Goal: Information Seeking & Learning: Learn about a topic

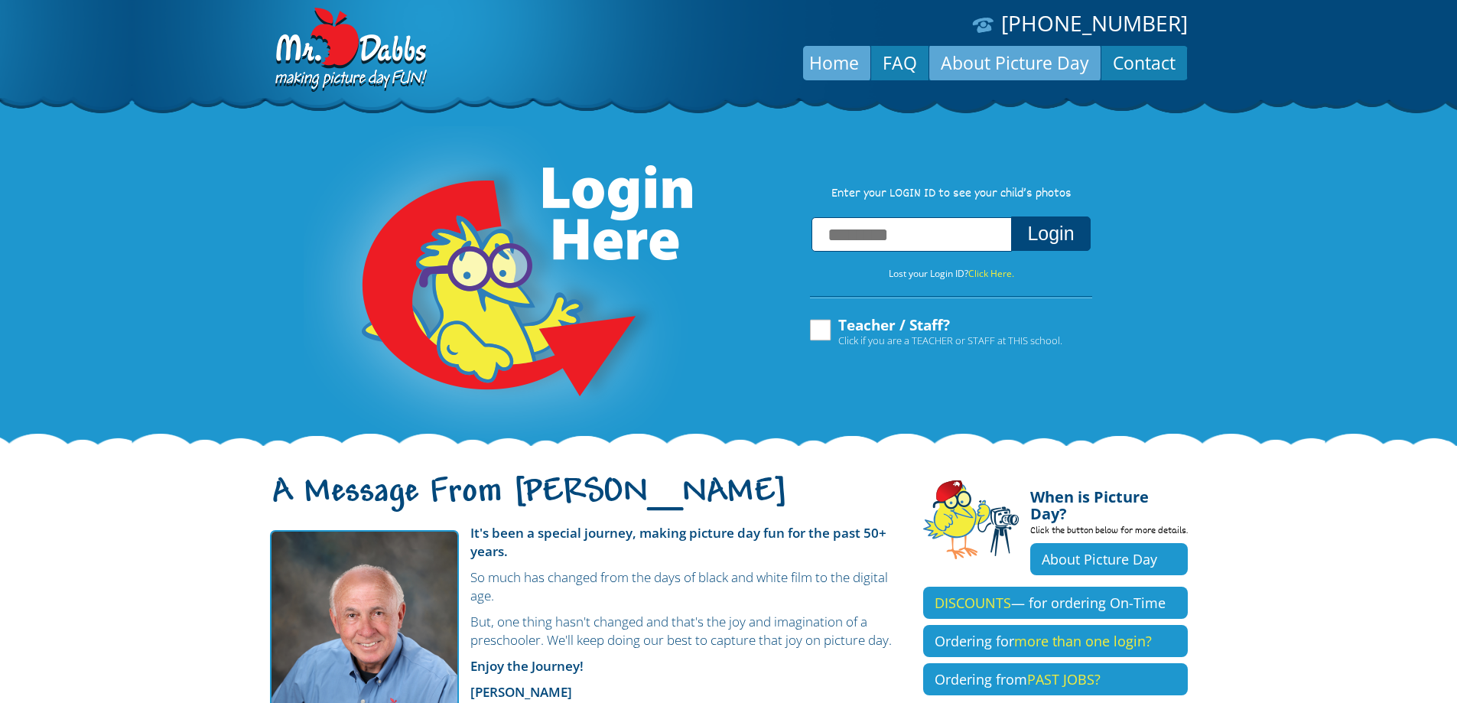
click at [1032, 60] on link "About Picture Day" at bounding box center [1014, 62] width 171 height 37
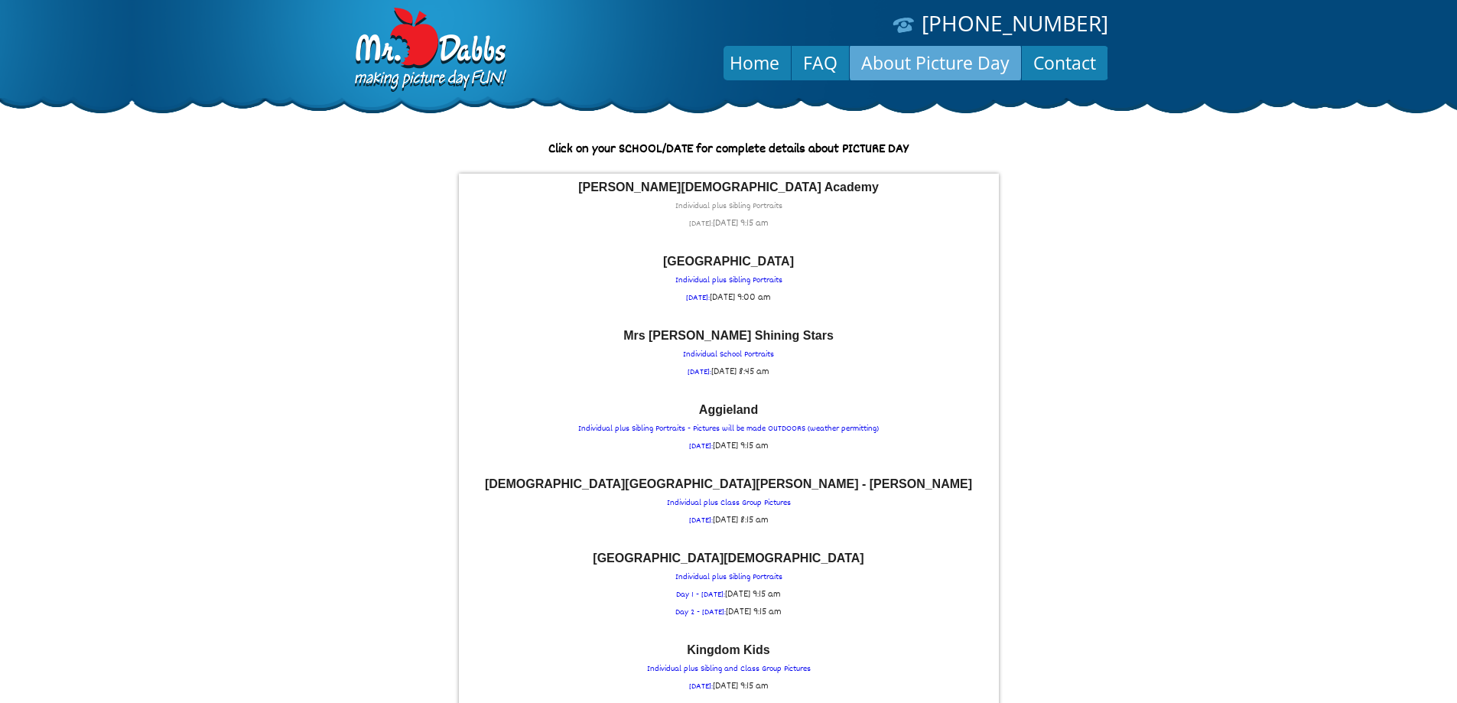
click at [675, 223] on p "Casner Christian Academy Individual plus Sibling Portraits WEDNESDAY: Wed Septe…" at bounding box center [728, 206] width 525 height 51
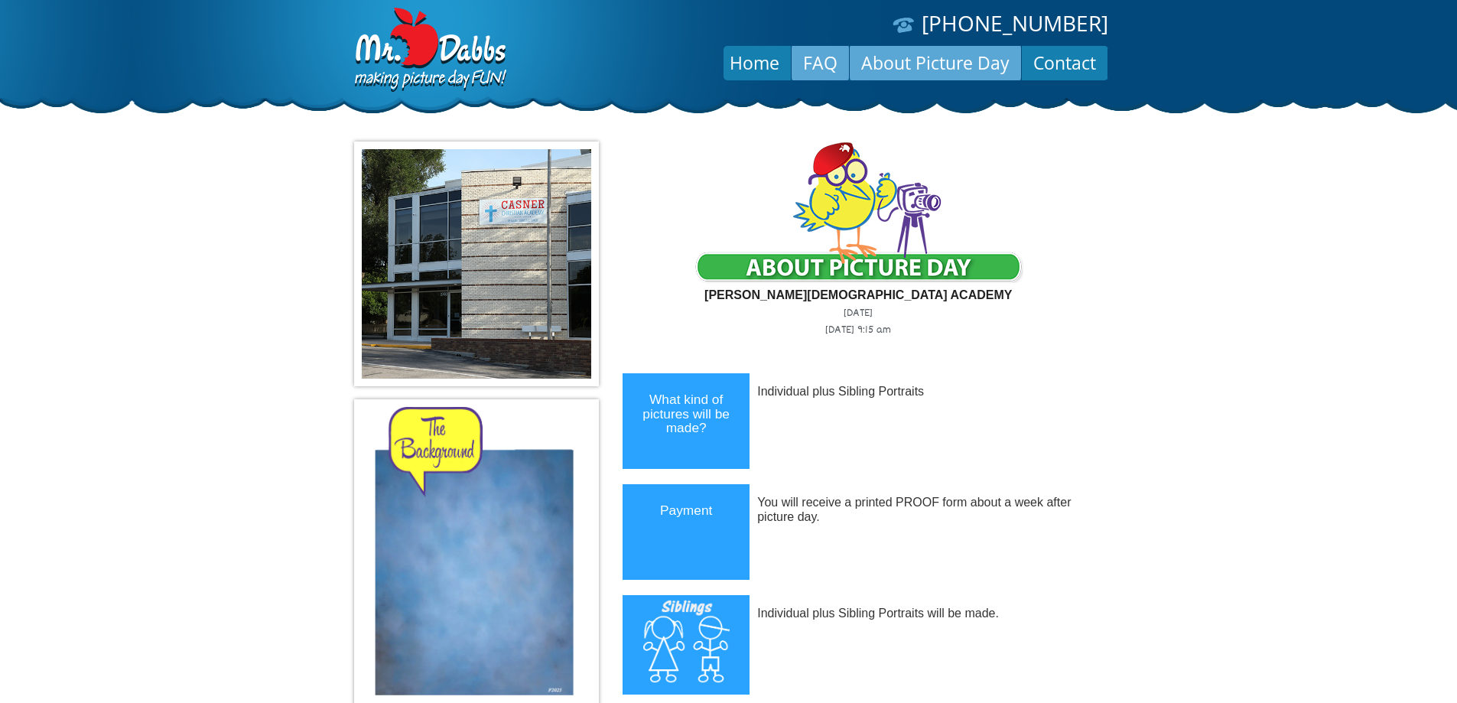
click at [834, 73] on link "FAQ" at bounding box center [820, 62] width 57 height 37
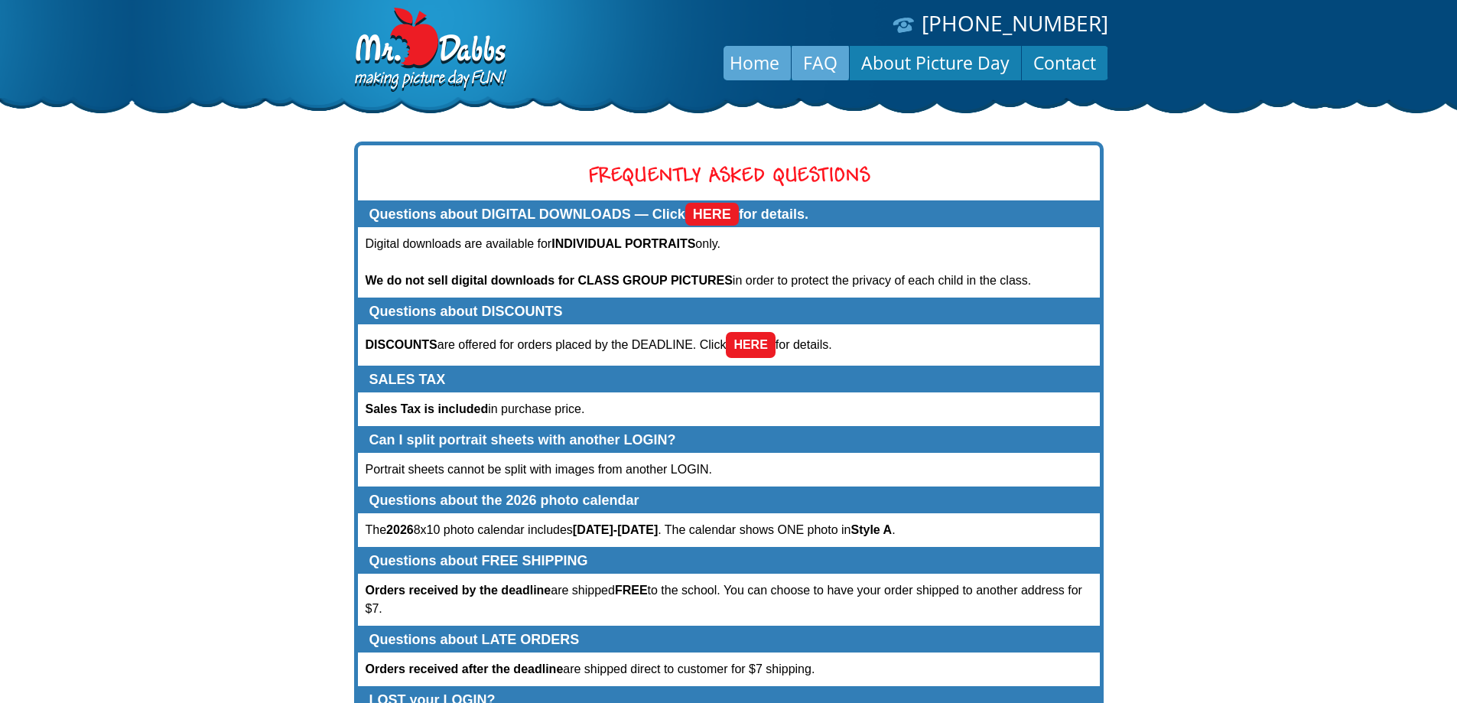
click at [741, 73] on link "Home" at bounding box center [754, 62] width 73 height 37
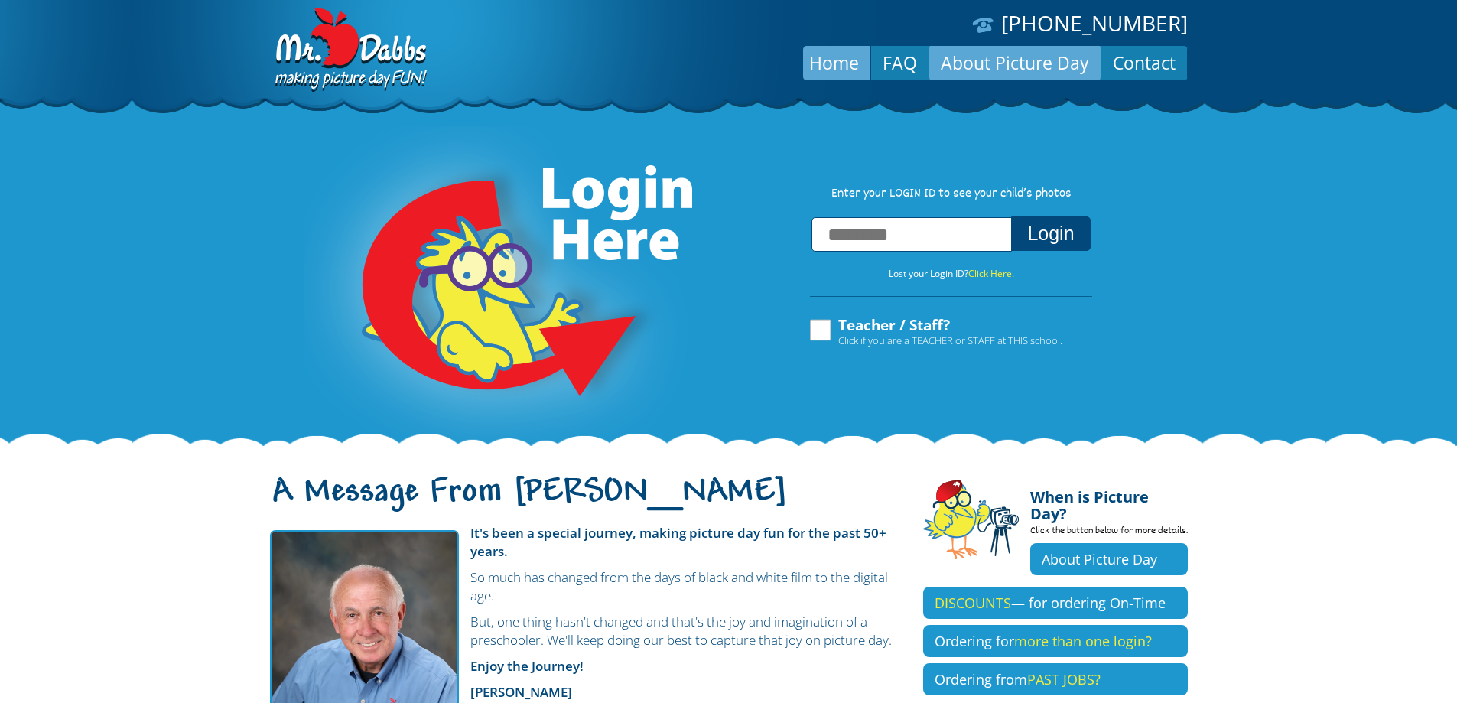
click at [960, 47] on link "About Picture Day" at bounding box center [1014, 62] width 171 height 37
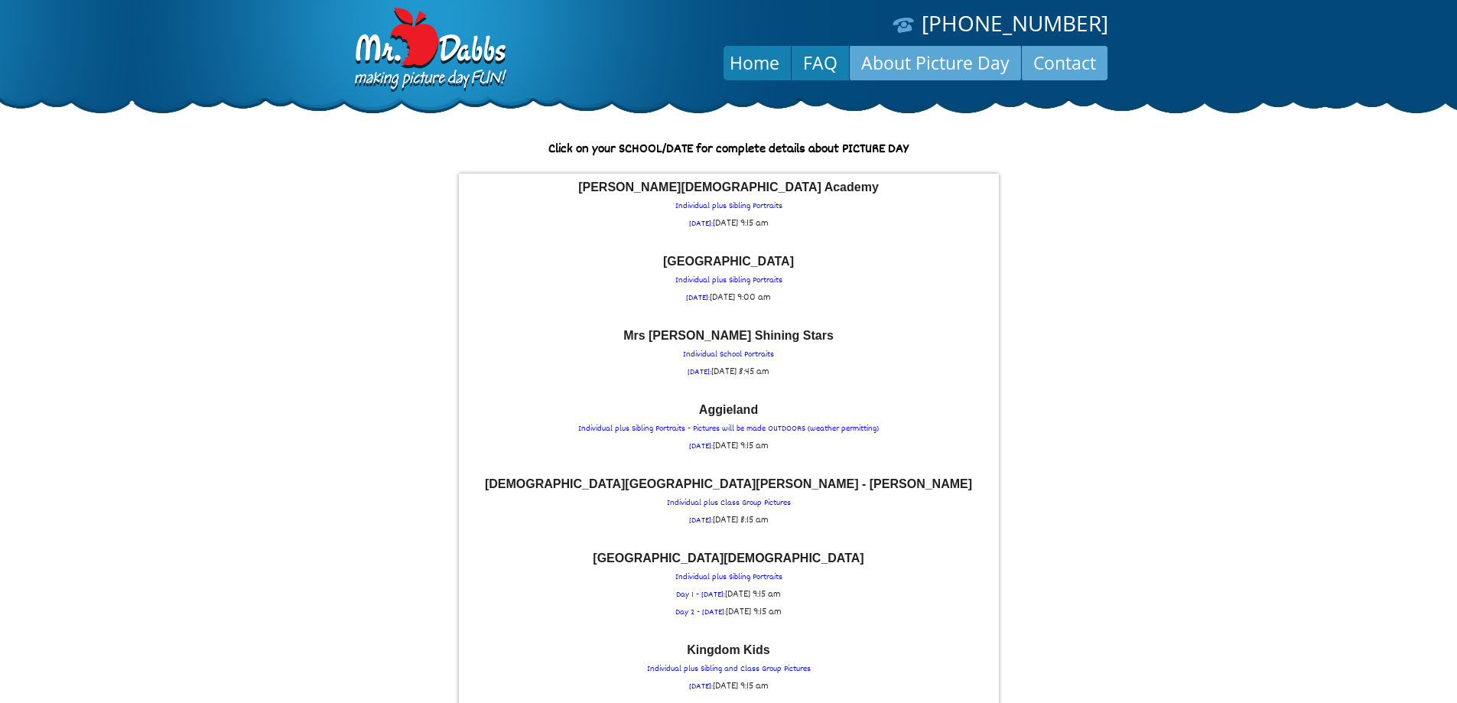
click at [1099, 70] on link "Contact" at bounding box center [1065, 62] width 86 height 37
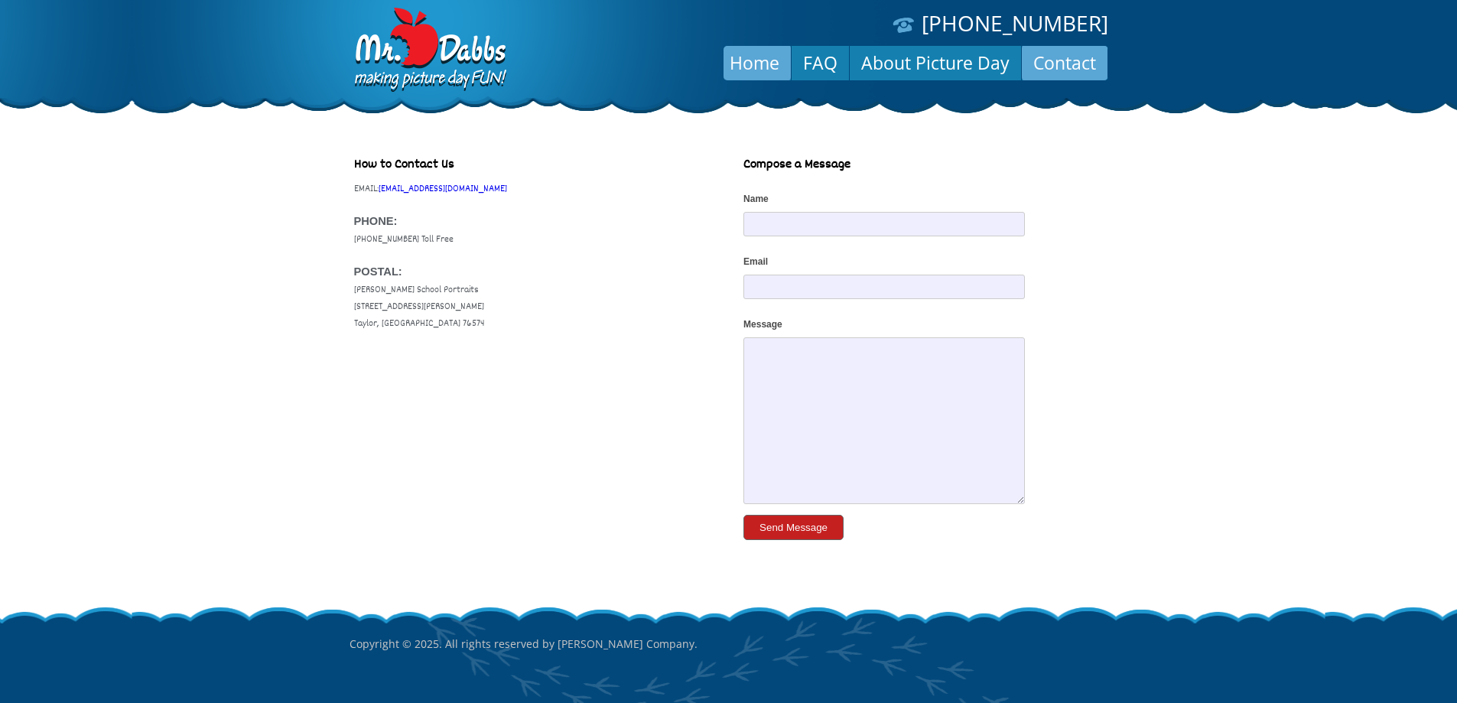
click at [771, 63] on link "Home" at bounding box center [754, 62] width 73 height 37
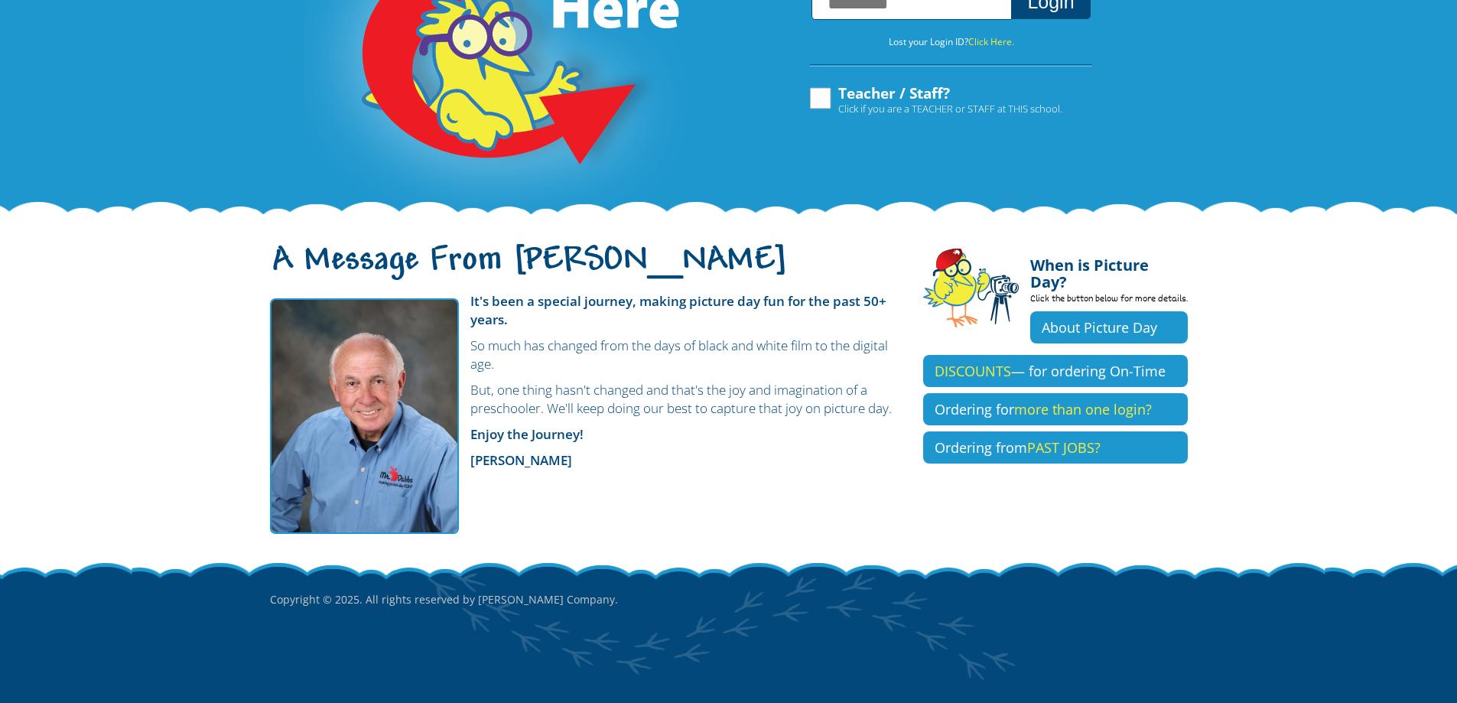
scroll to position [239, 0]
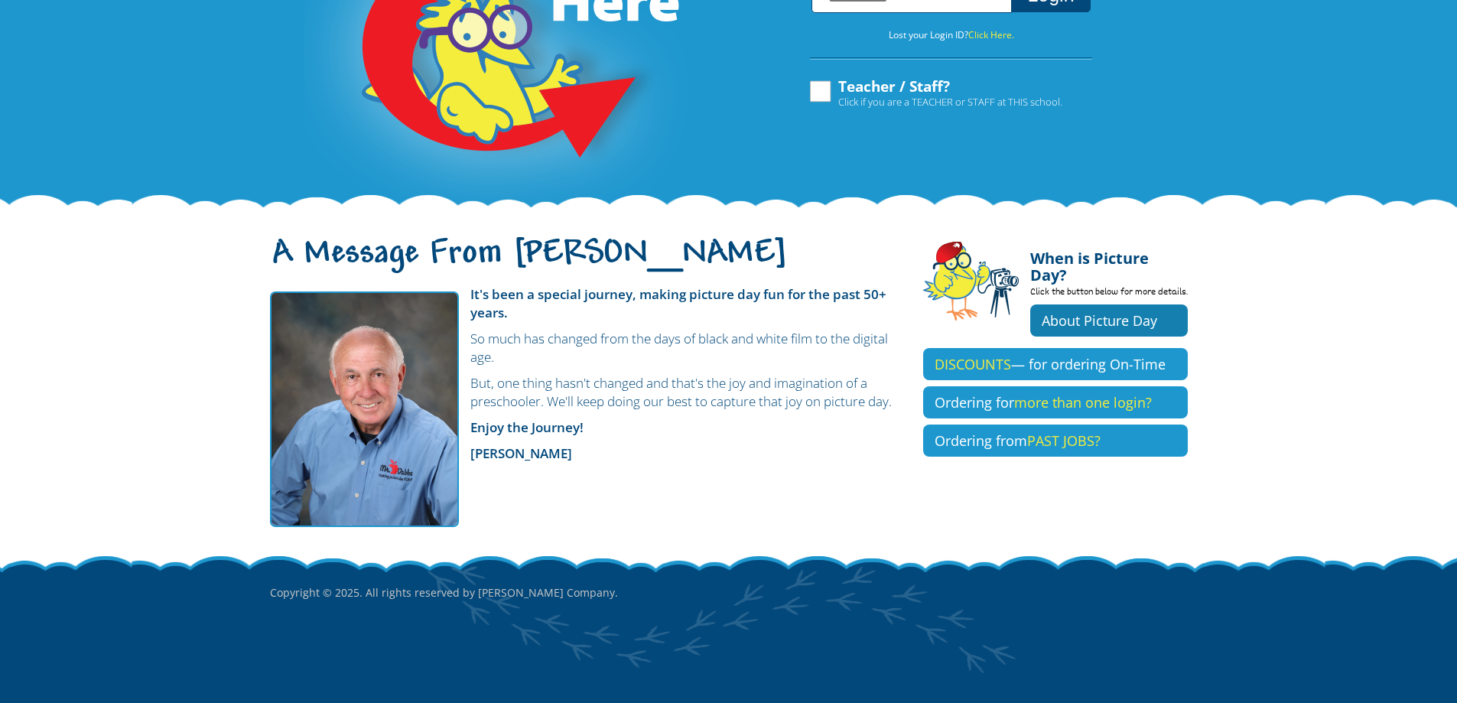
click at [1030, 307] on link "About Picture Day" at bounding box center [1109, 320] width 158 height 32
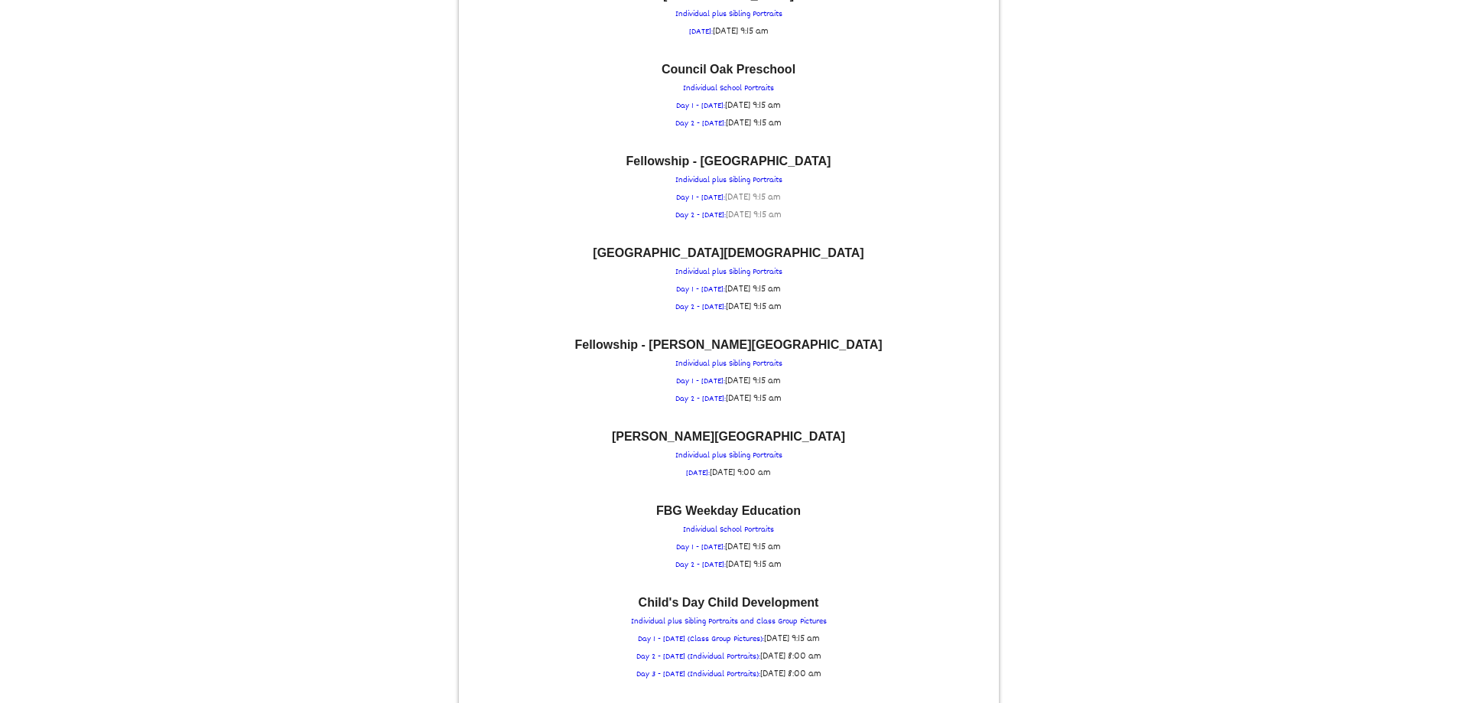
scroll to position [918, 0]
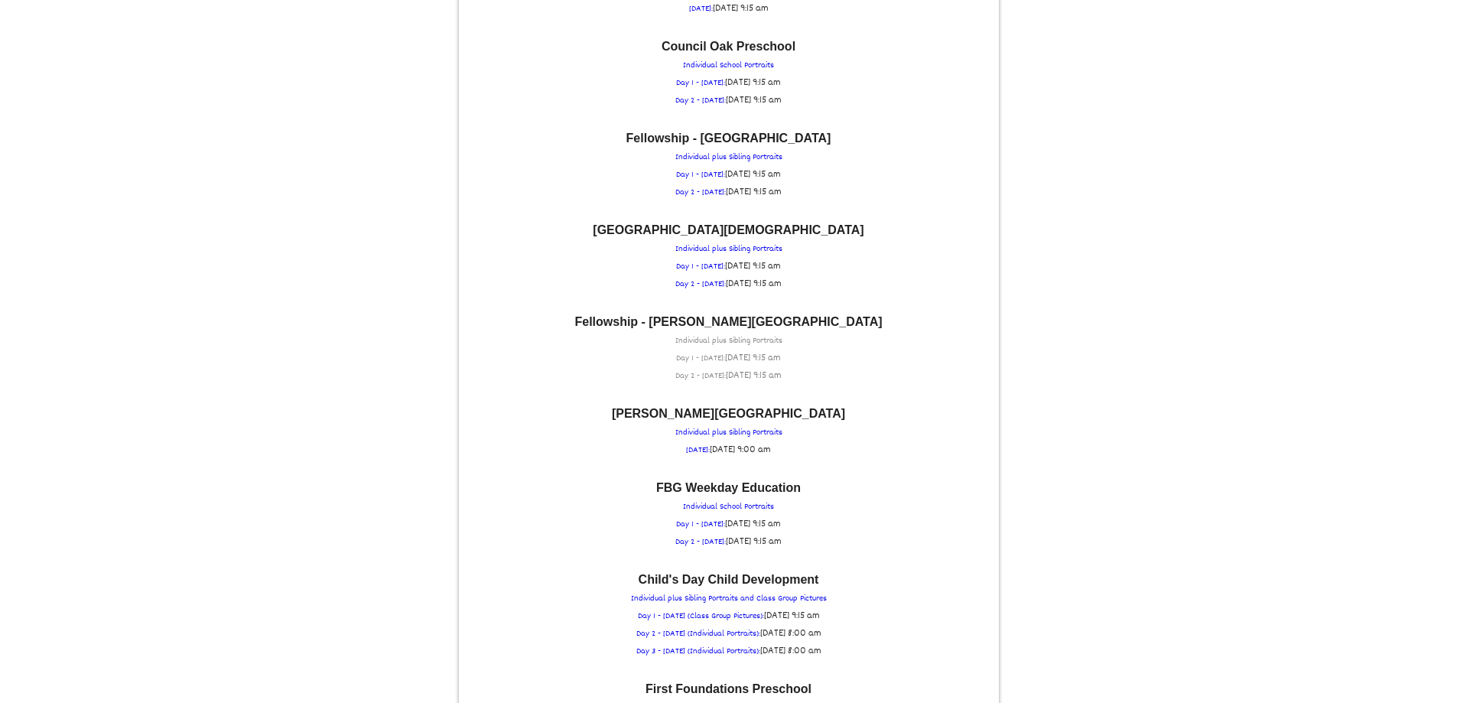
click at [738, 334] on p "Fellowship - Hutto Campus Individual plus Sibling Portraits Day 1 - THURSDAY: T…" at bounding box center [728, 350] width 525 height 69
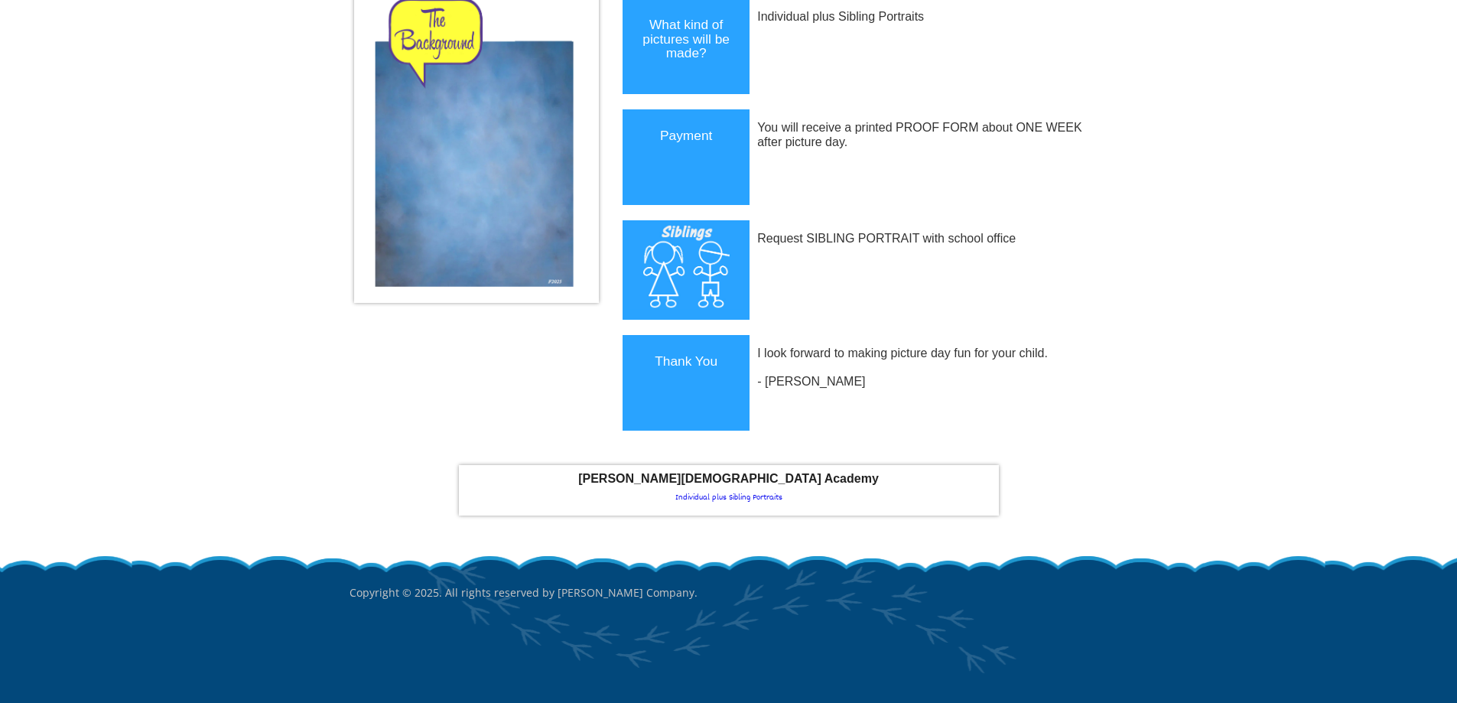
scroll to position [358, 0]
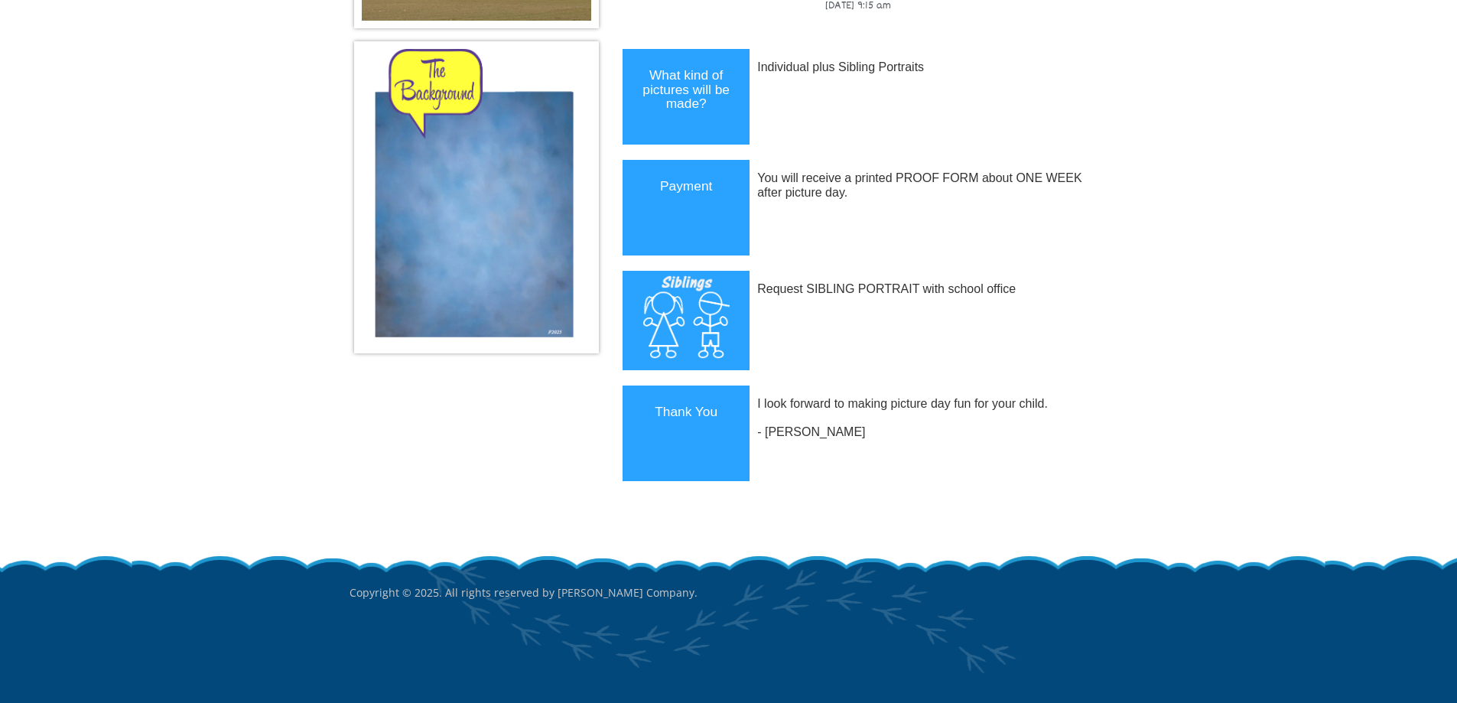
click at [684, 185] on div "Payment" at bounding box center [685, 208] width 127 height 96
click at [710, 110] on div "What kind of pictures will be made?" at bounding box center [685, 97] width 127 height 96
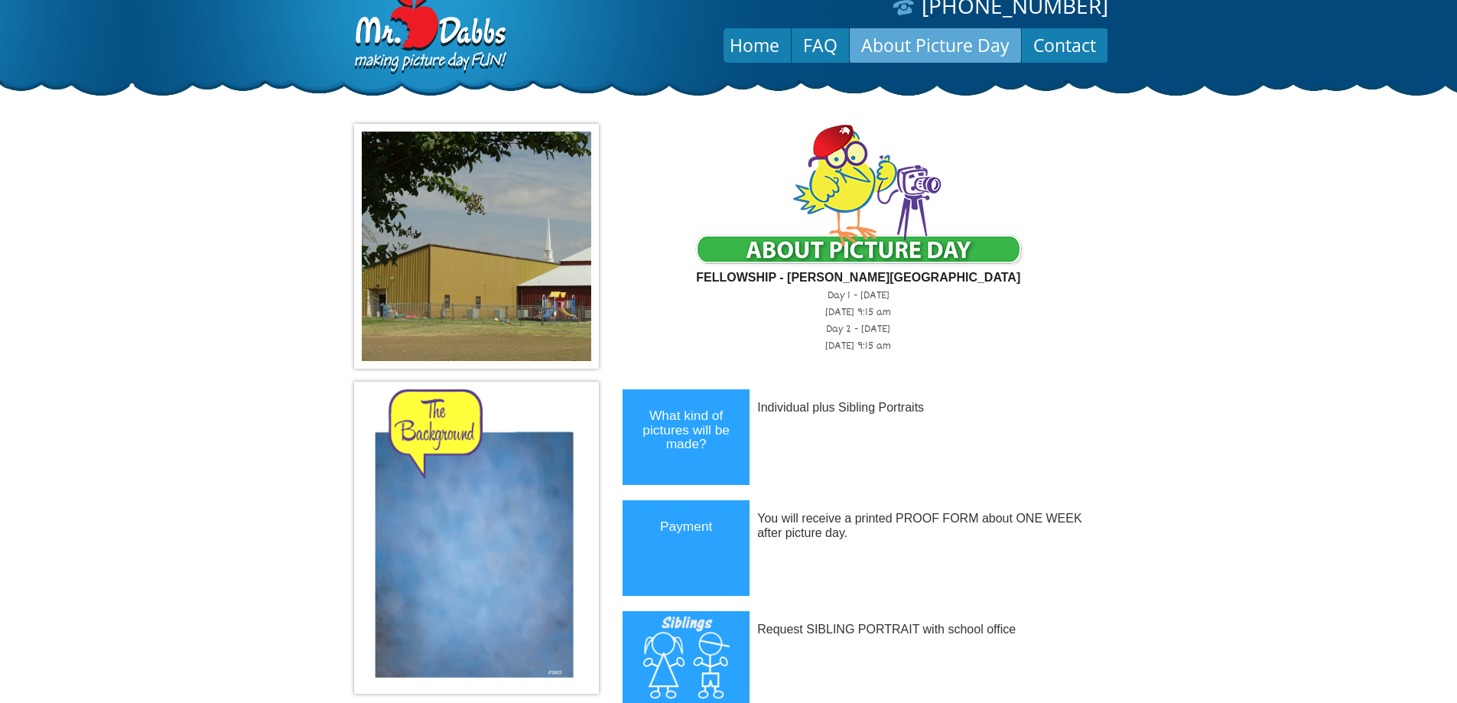
scroll to position [0, 0]
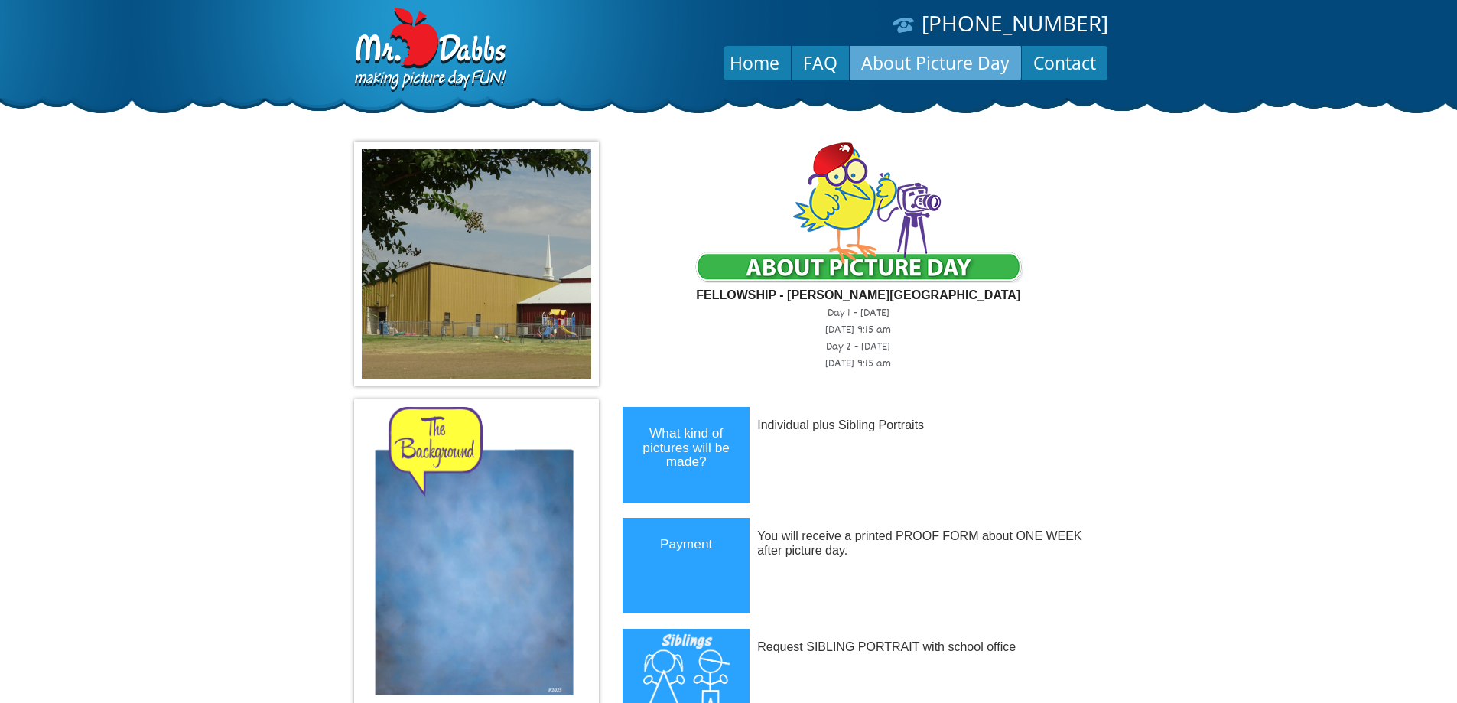
click at [371, 59] on img at bounding box center [428, 51] width 159 height 86
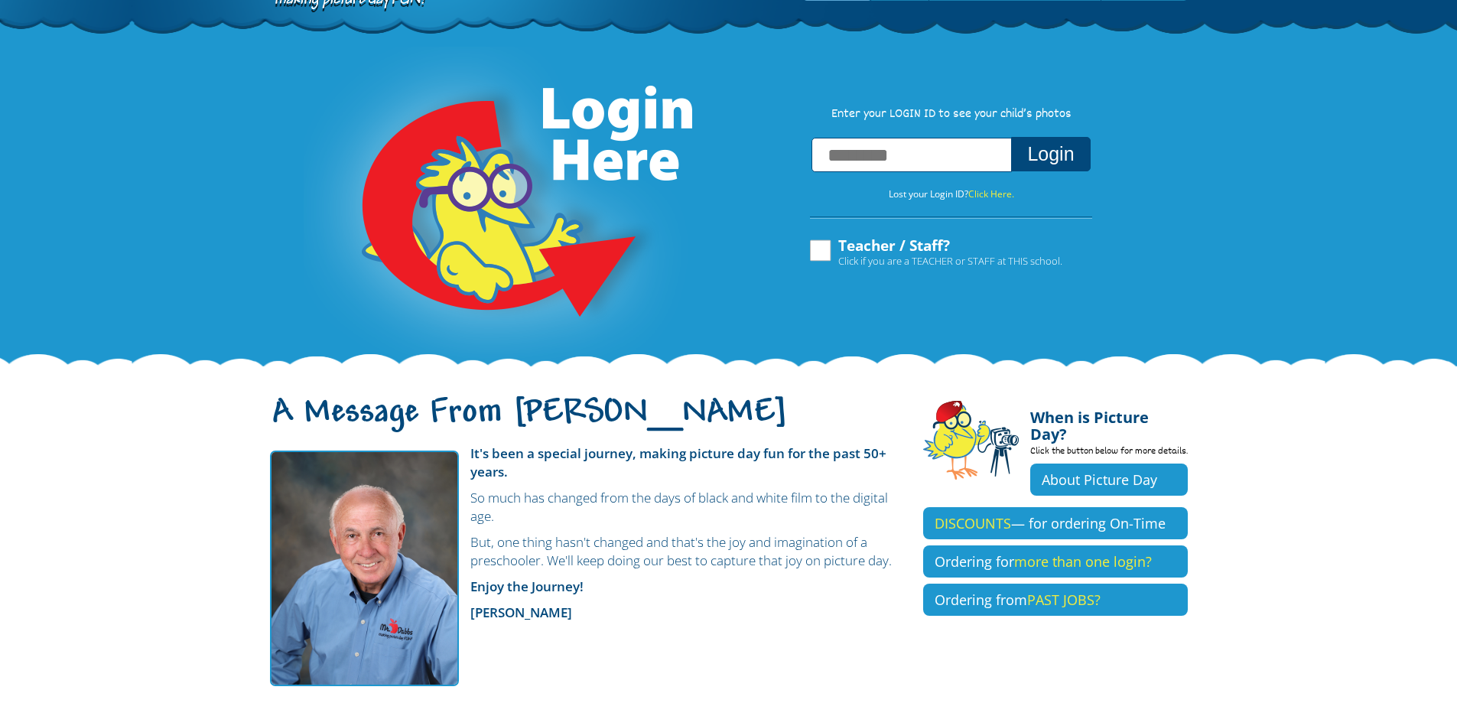
scroll to position [9, 0]
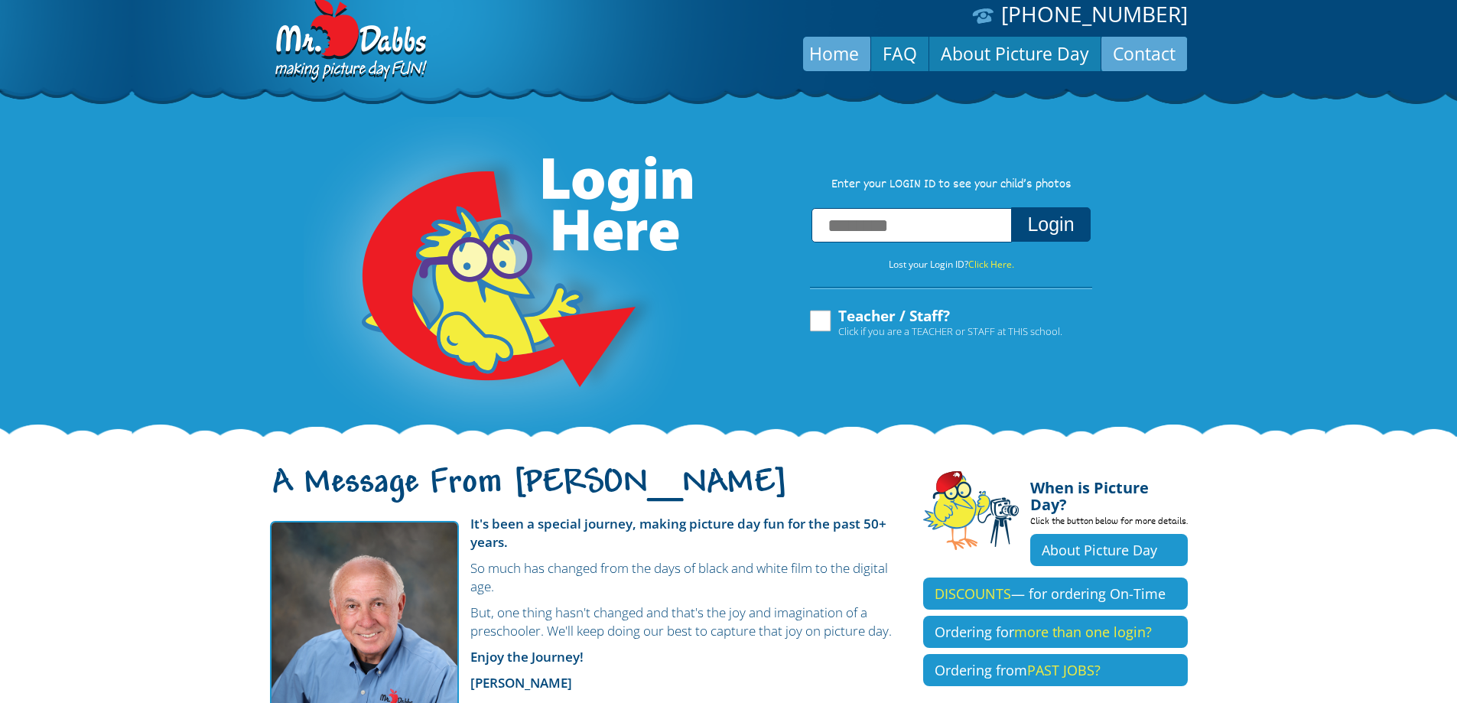
click at [1163, 47] on link "Contact" at bounding box center [1144, 53] width 86 height 37
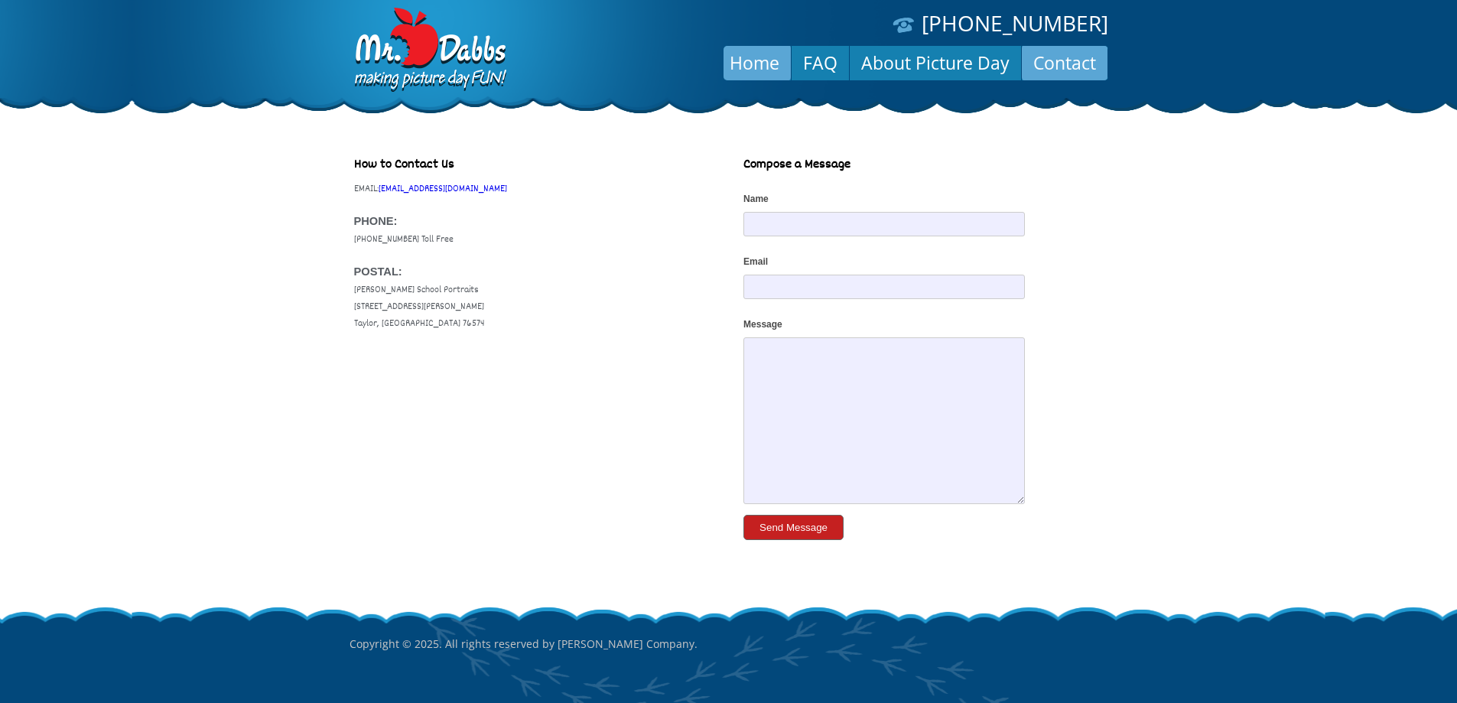
click at [749, 65] on link "Home" at bounding box center [754, 62] width 73 height 37
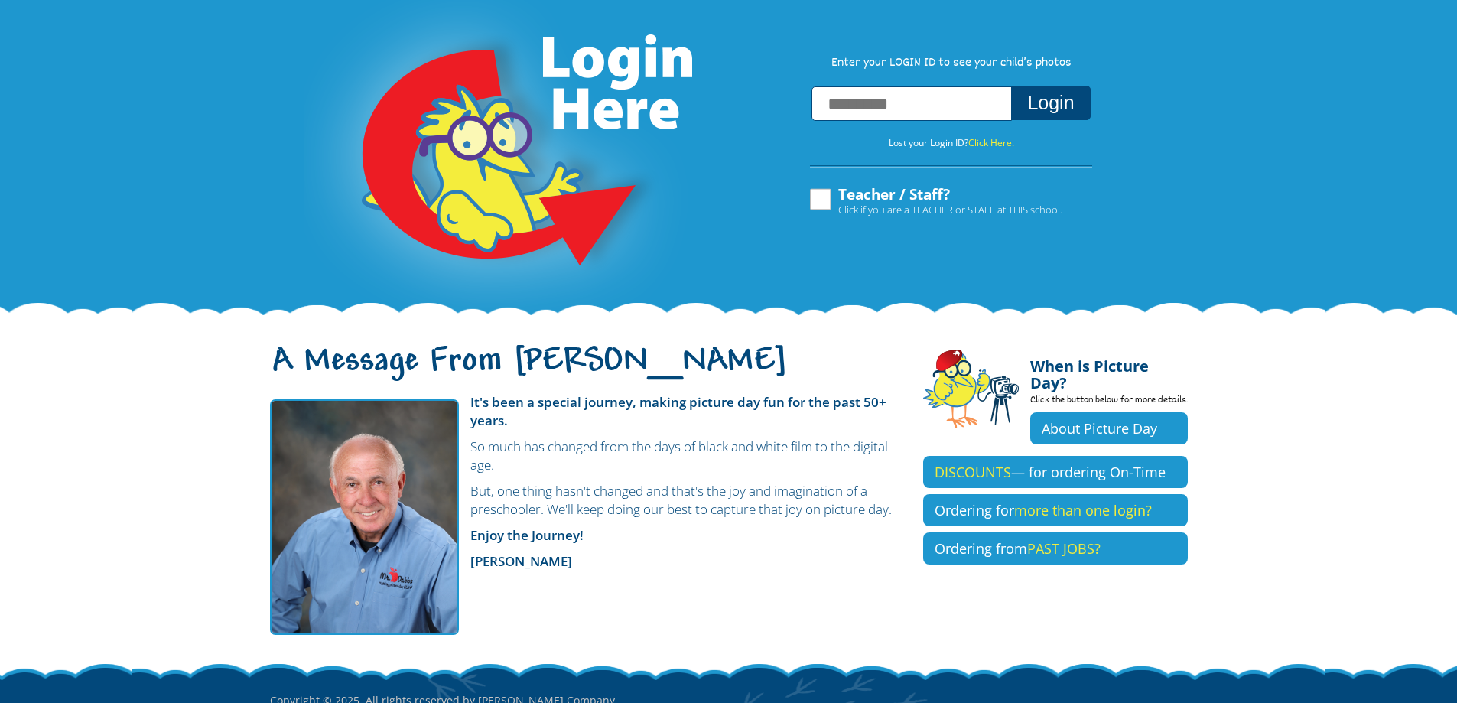
scroll to position [86, 0]
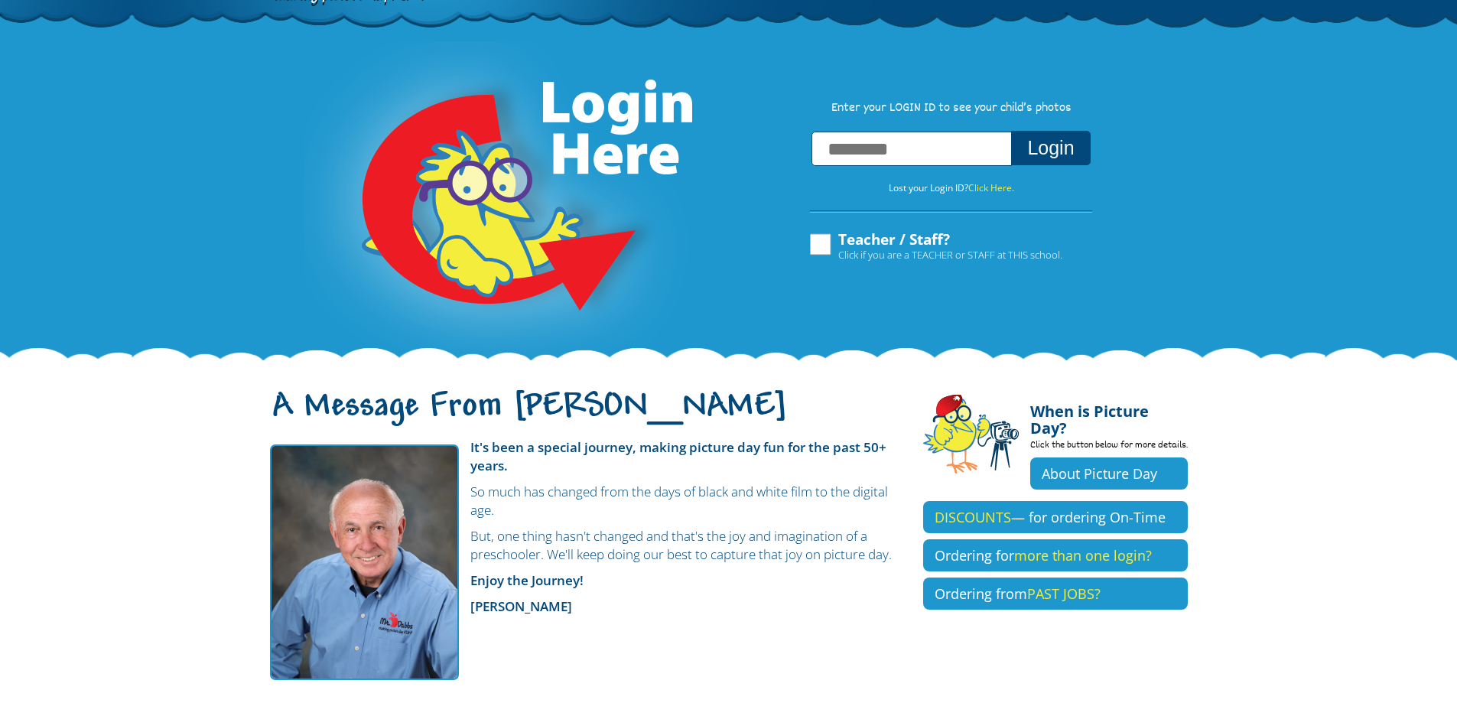
click at [466, 185] on img at bounding box center [500, 201] width 392 height 321
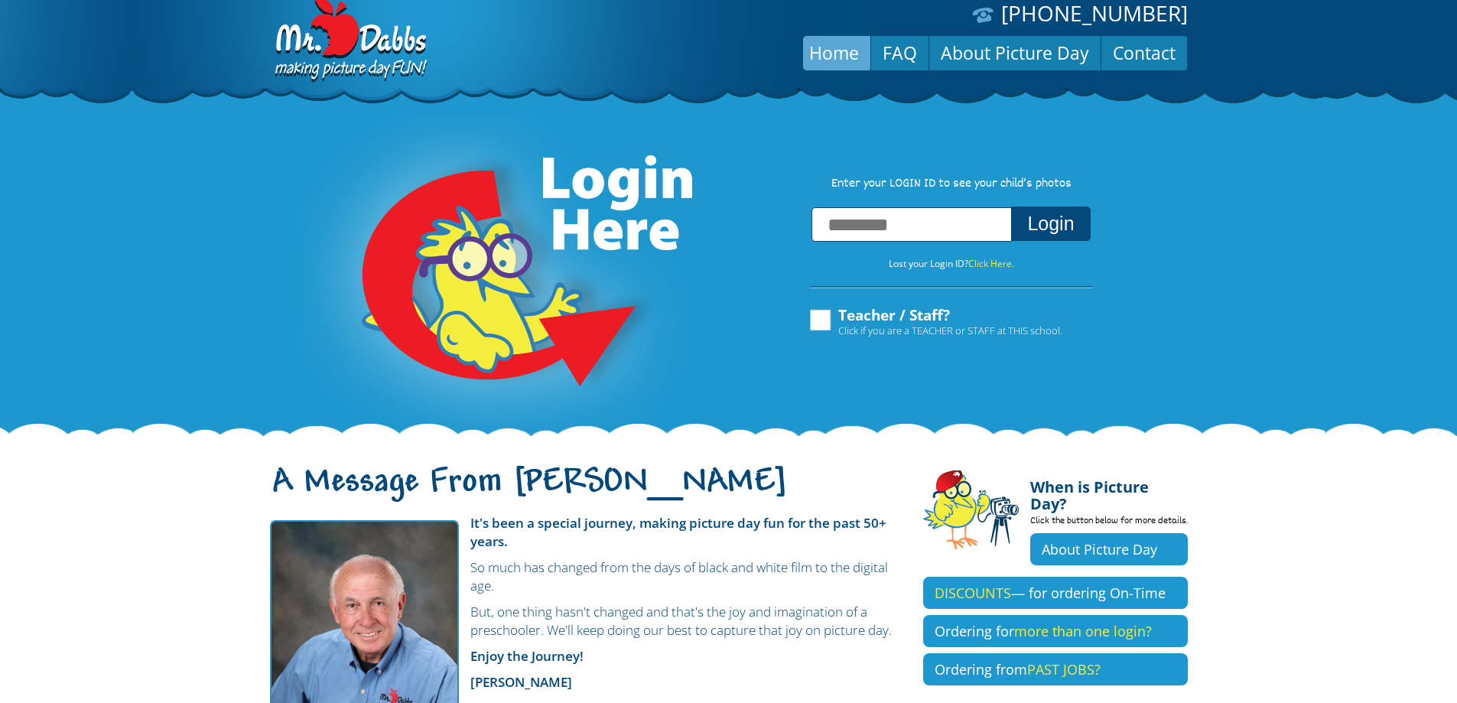
scroll to position [0, 0]
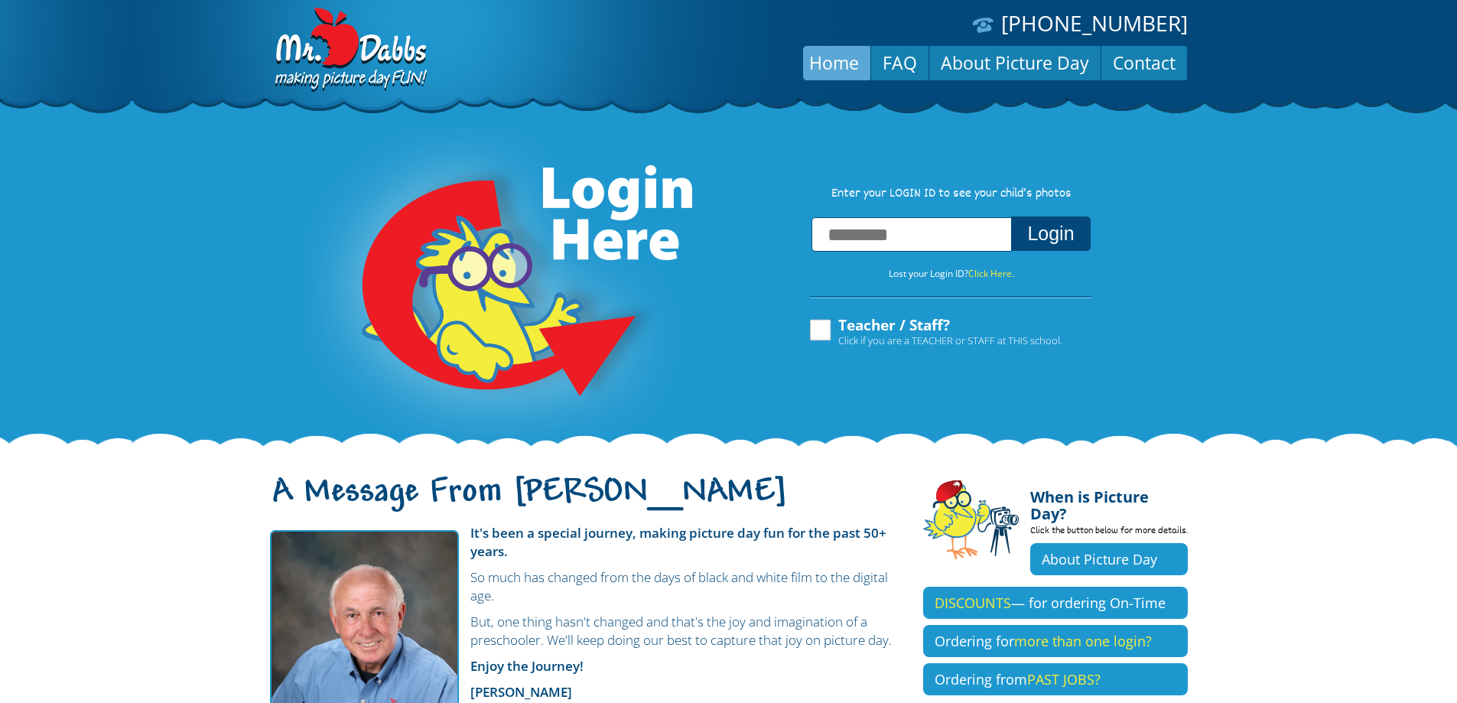
click at [297, 51] on img at bounding box center [349, 51] width 159 height 86
click at [899, 75] on link "FAQ" at bounding box center [899, 62] width 57 height 37
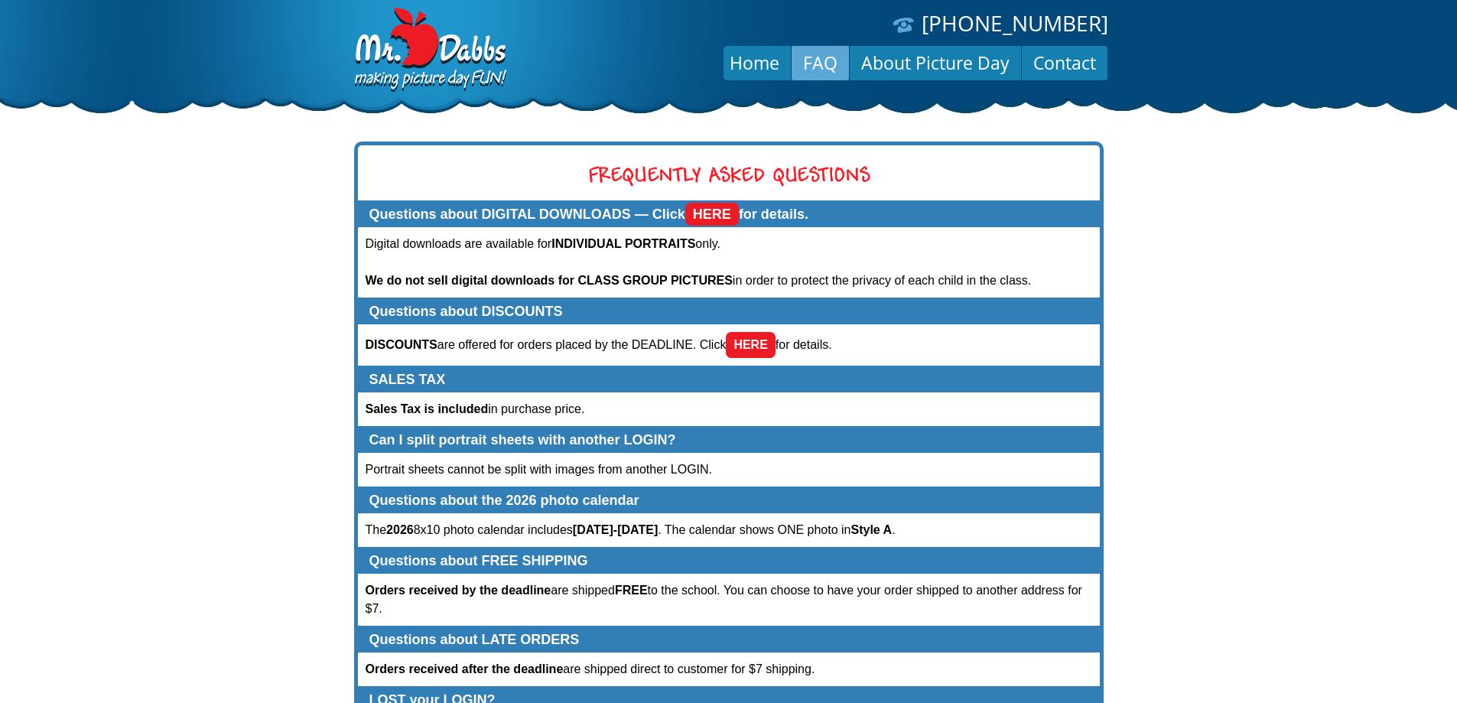
click at [532, 499] on p "Questions about the 2026 photo calendar" at bounding box center [728, 500] width 719 height 17
click at [927, 50] on link "About Picture Day" at bounding box center [935, 62] width 171 height 37
